Goal: Task Accomplishment & Management: Manage account settings

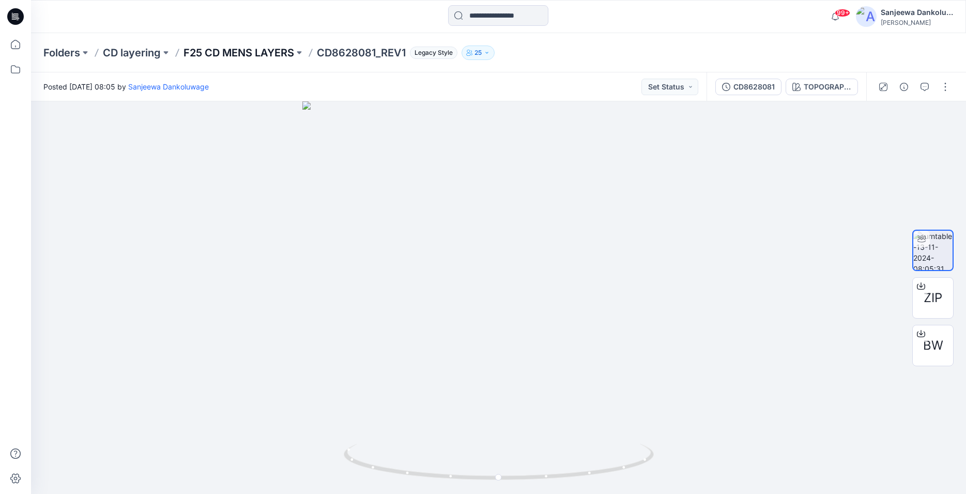
click at [235, 53] on p "F25 CD MENS LAYERS" at bounding box center [239, 52] width 111 height 14
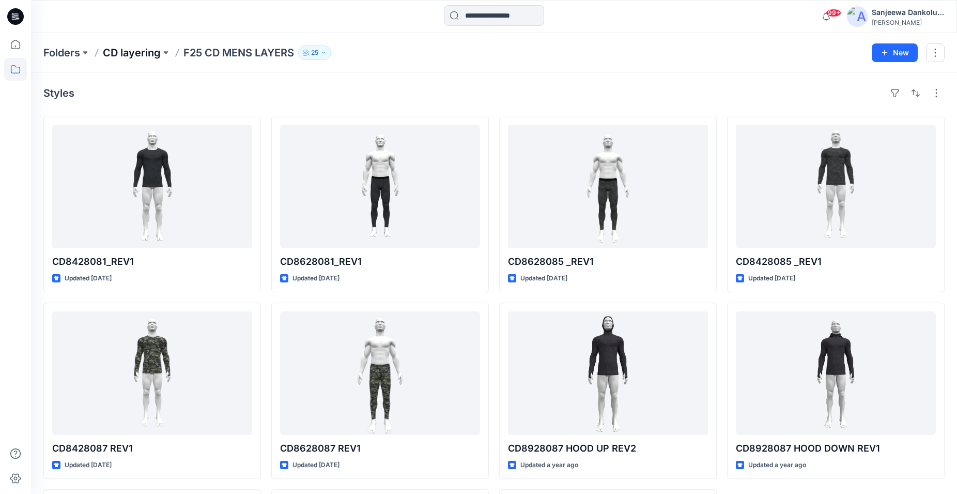
click at [136, 50] on p "CD layering" at bounding box center [132, 52] width 58 height 14
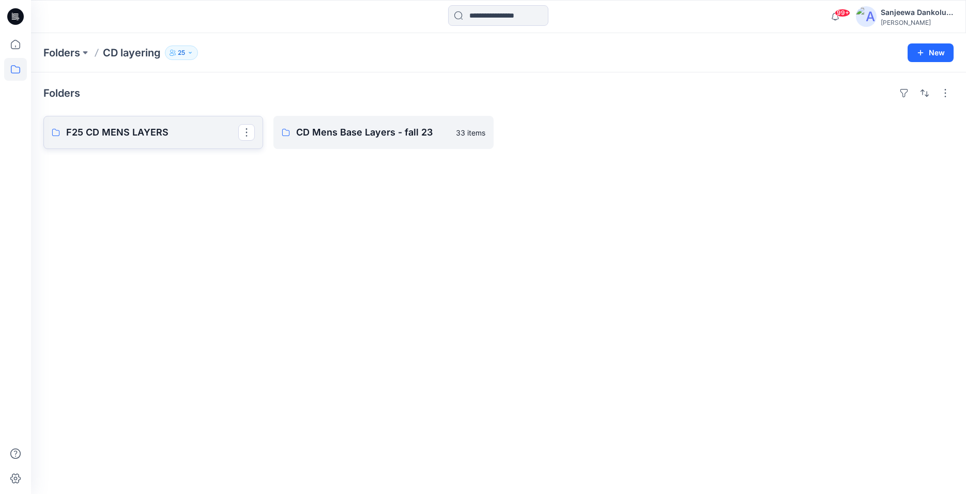
click at [165, 140] on link "F25 CD MENS LAYERS" at bounding box center [153, 132] width 220 height 33
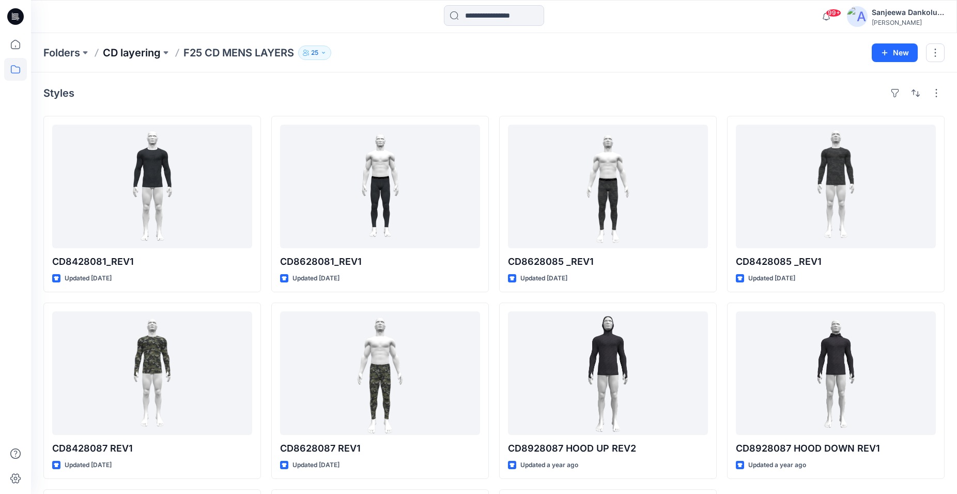
click at [138, 54] on p "CD layering" at bounding box center [132, 52] width 58 height 14
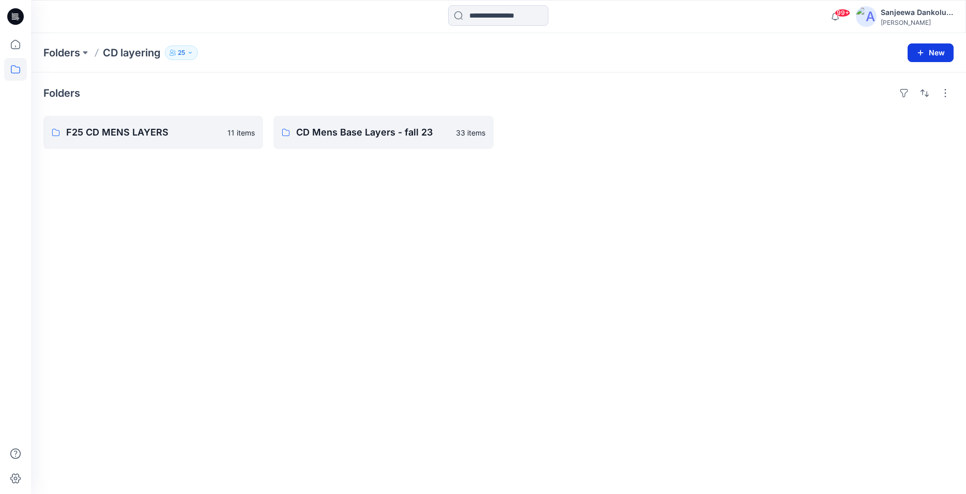
click at [936, 55] on button "New" at bounding box center [931, 52] width 46 height 19
click at [905, 102] on p "New Folder" at bounding box center [900, 98] width 38 height 11
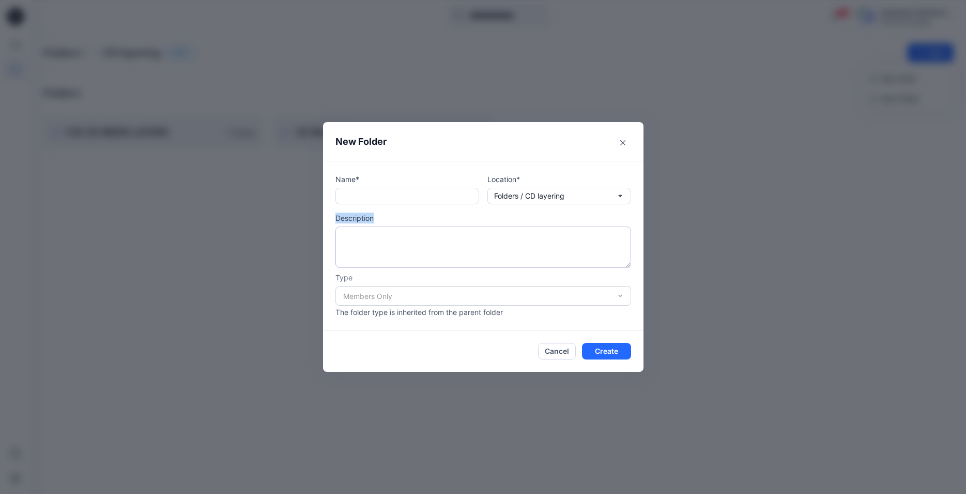
drag, startPoint x: 445, startPoint y: 142, endPoint x: 444, endPoint y: 239, distance: 97.7
click at [414, 260] on section "New Folder Name* Location* Folders / CD layering Description Type Members Only …" at bounding box center [483, 247] width 321 height 250
click at [628, 143] on button "Close" at bounding box center [623, 142] width 17 height 17
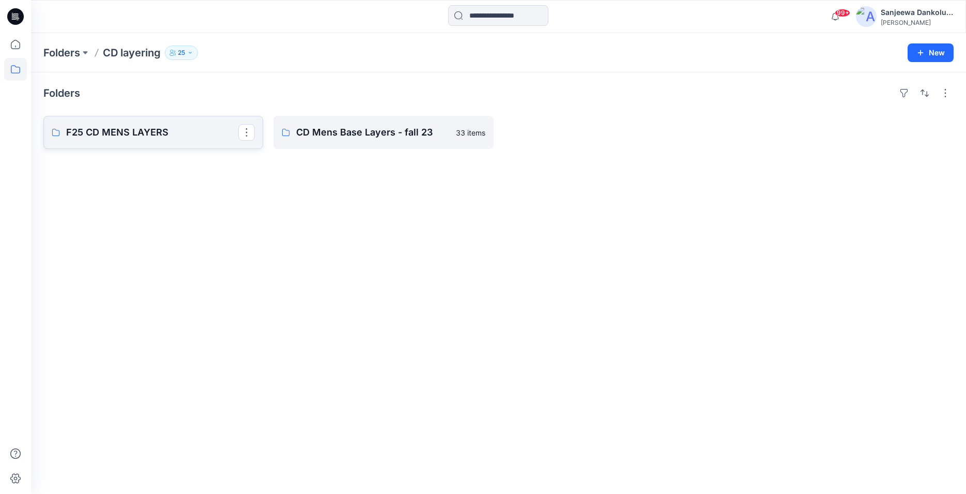
click at [135, 135] on p "F25 CD MENS LAYERS" at bounding box center [152, 132] width 172 height 14
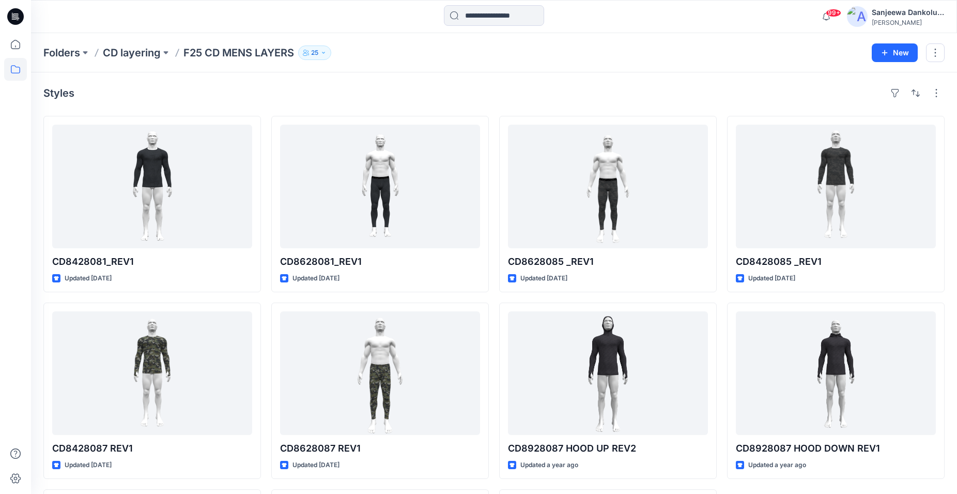
click at [210, 51] on p "F25 CD MENS LAYERS" at bounding box center [239, 52] width 111 height 14
click at [138, 56] on p "CD layering" at bounding box center [132, 52] width 58 height 14
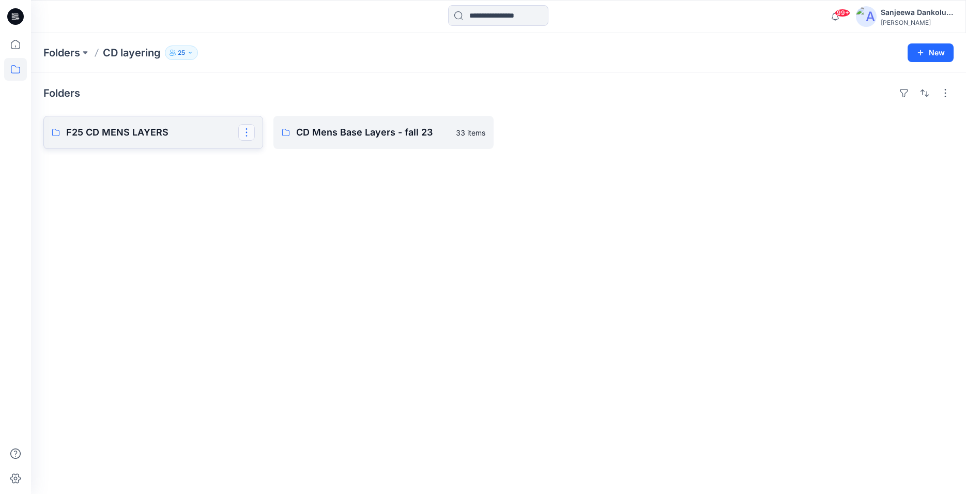
click at [247, 129] on button "button" at bounding box center [246, 132] width 17 height 17
click at [257, 154] on button "Edit" at bounding box center [296, 156] width 112 height 19
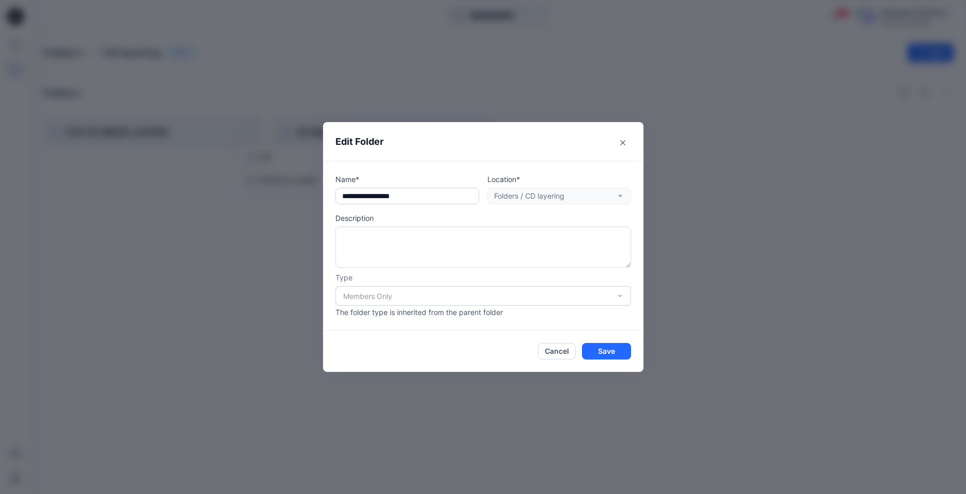
drag, startPoint x: 439, startPoint y: 197, endPoint x: 330, endPoint y: 195, distance: 108.6
click at [336, 195] on input "**********" at bounding box center [408, 196] width 144 height 17
click at [623, 145] on icon "Close" at bounding box center [622, 142] width 5 height 5
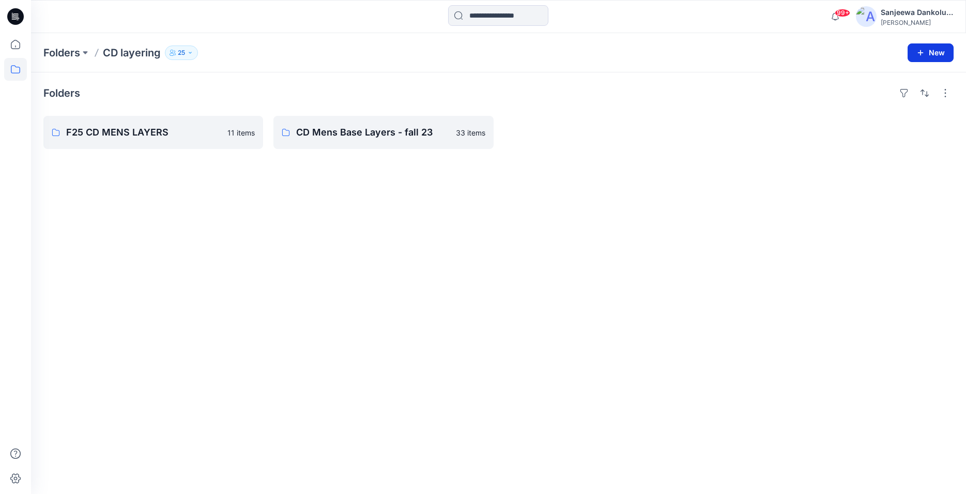
click at [937, 58] on button "New" at bounding box center [931, 52] width 46 height 19
click at [914, 96] on p "New Folder" at bounding box center [900, 98] width 38 height 11
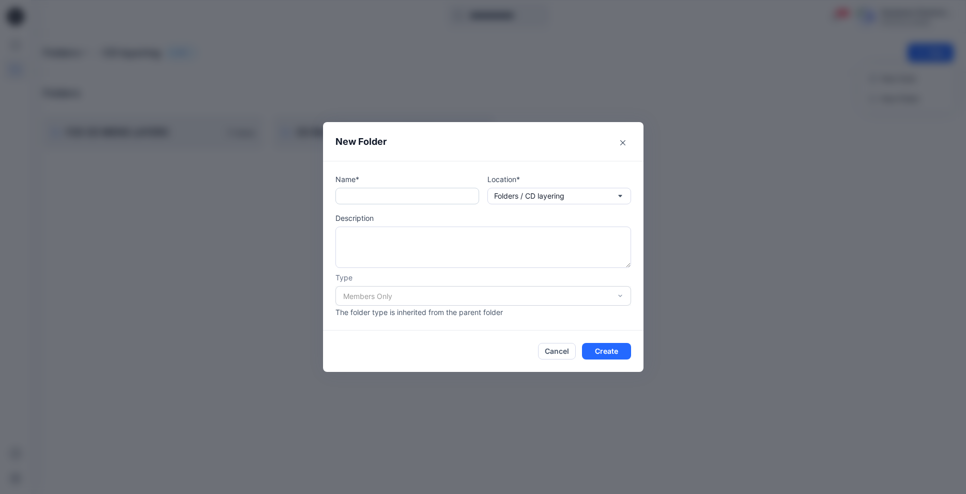
click at [344, 197] on input "text" at bounding box center [408, 196] width 144 height 17
paste input "**********"
click at [349, 194] on input "**********" at bounding box center [408, 196] width 144 height 17
type input "**********"
click at [616, 357] on button "Create" at bounding box center [606, 351] width 49 height 17
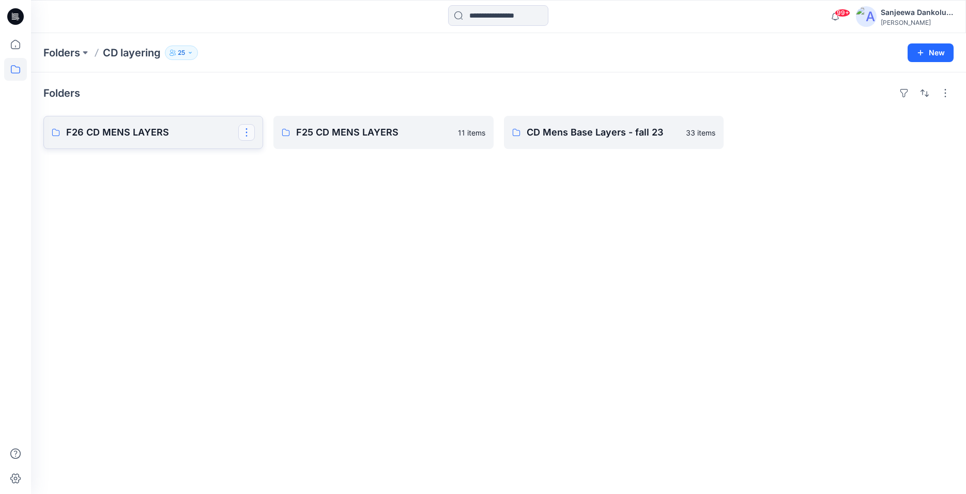
click at [247, 136] on button "button" at bounding box center [246, 132] width 17 height 17
click at [153, 140] on link "F26 CD MENS LAYERS Edit Delete Folder" at bounding box center [153, 132] width 220 height 33
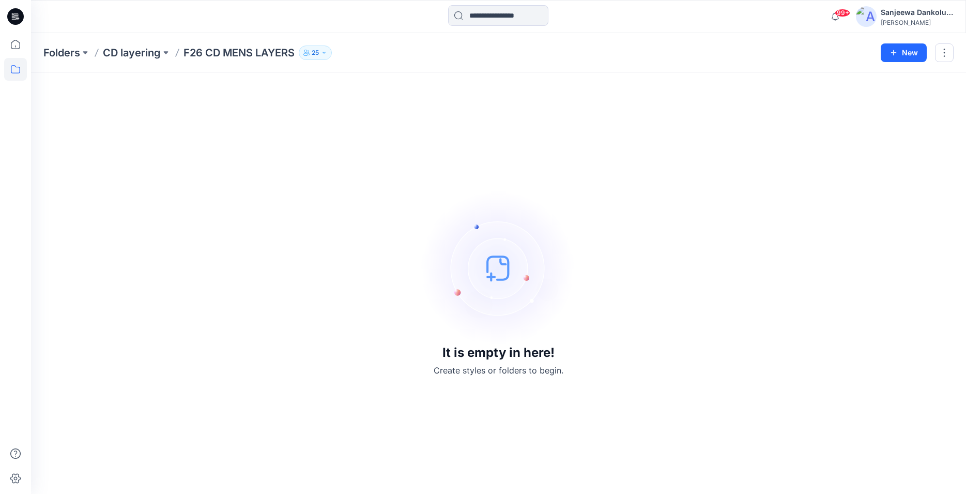
click at [323, 51] on icon "button" at bounding box center [324, 53] width 6 height 6
click at [89, 148] on div "It is empty in here! Create styles or folders to begin." at bounding box center [498, 283] width 910 height 397
